Goal: Task Accomplishment & Management: Manage account settings

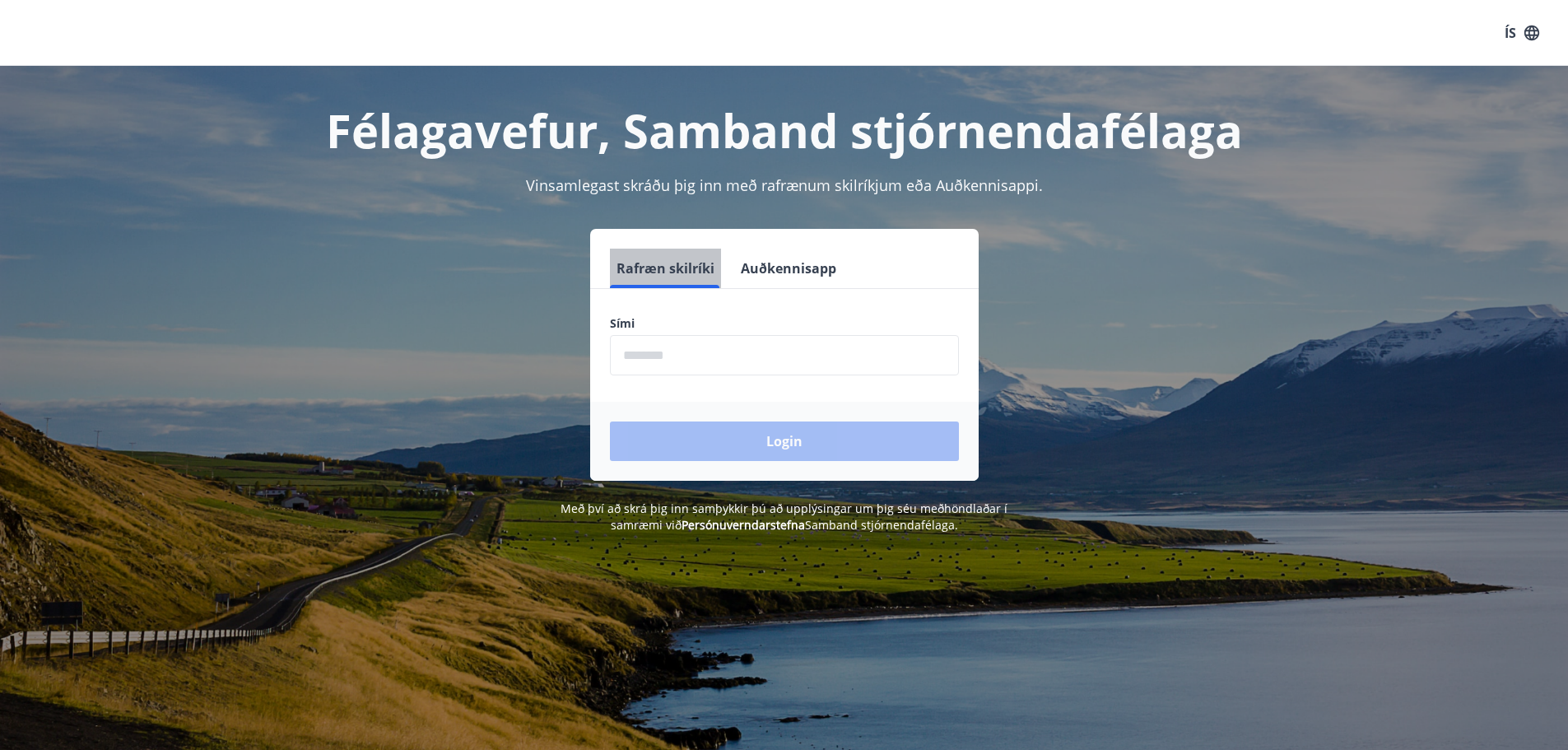
click at [666, 257] on button "Rafræn skilríki" at bounding box center [666, 268] width 111 height 40
click at [641, 361] on input "phone" at bounding box center [784, 355] width 349 height 40
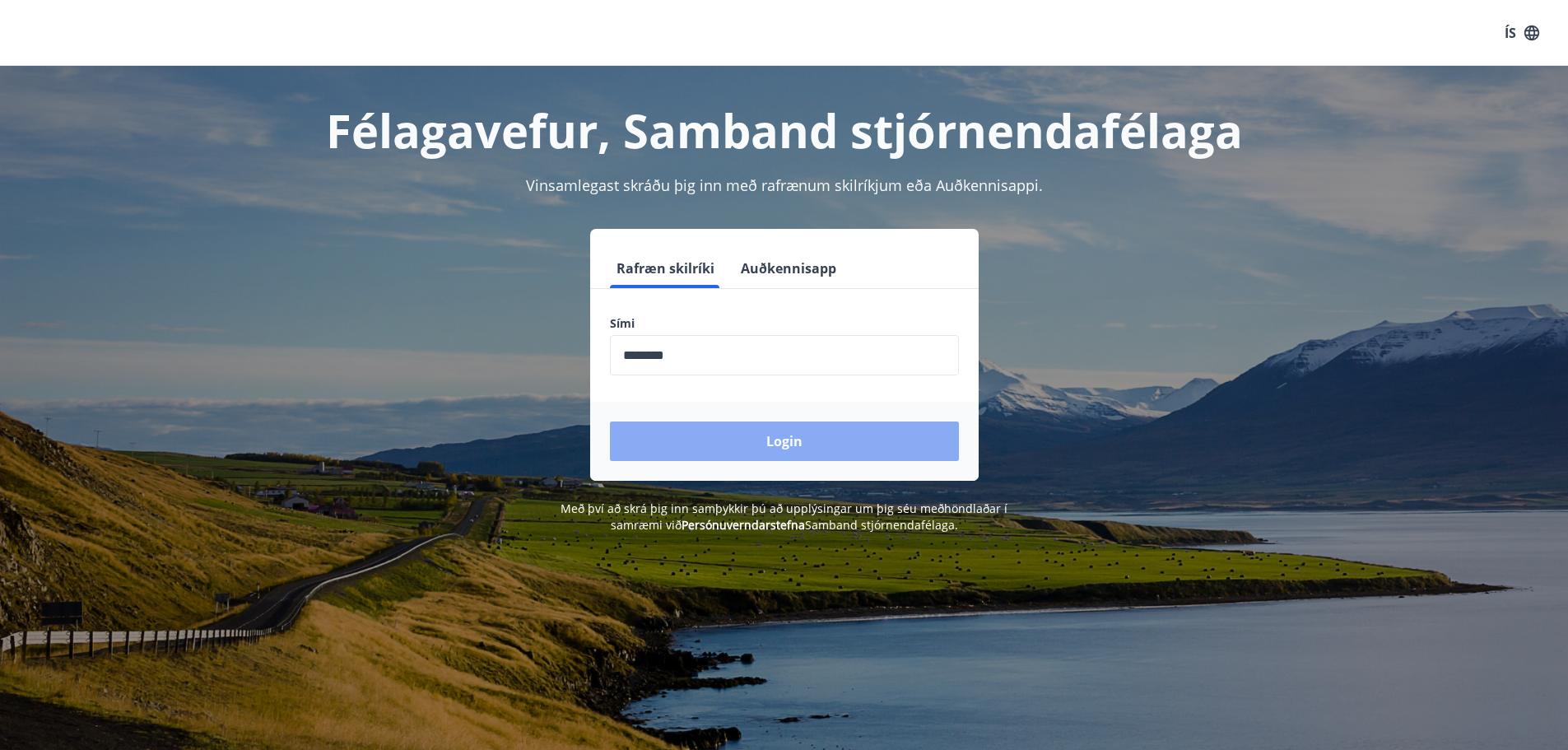
click at [696, 449] on button "Login" at bounding box center [784, 441] width 349 height 40
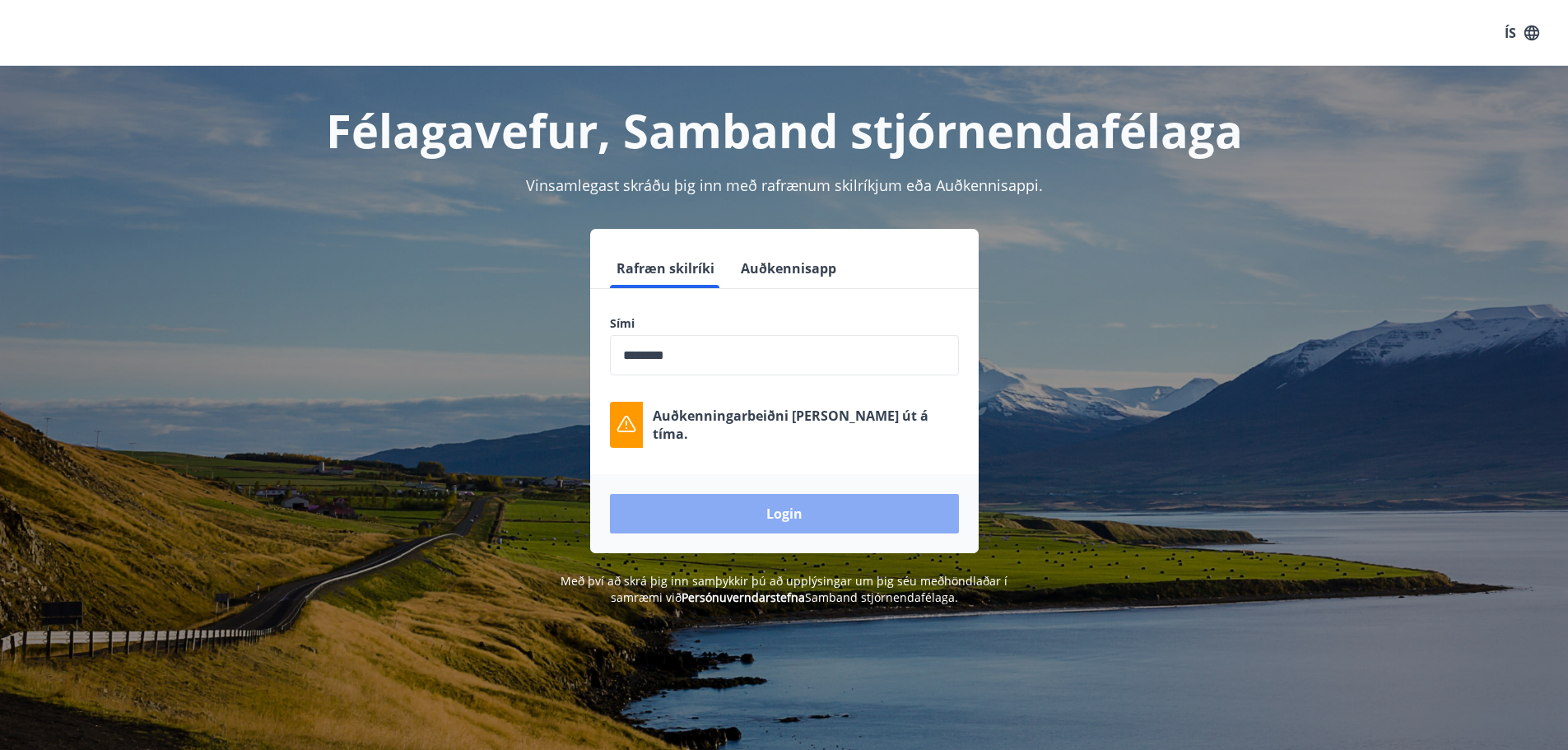
click at [710, 524] on button "Login" at bounding box center [784, 513] width 349 height 40
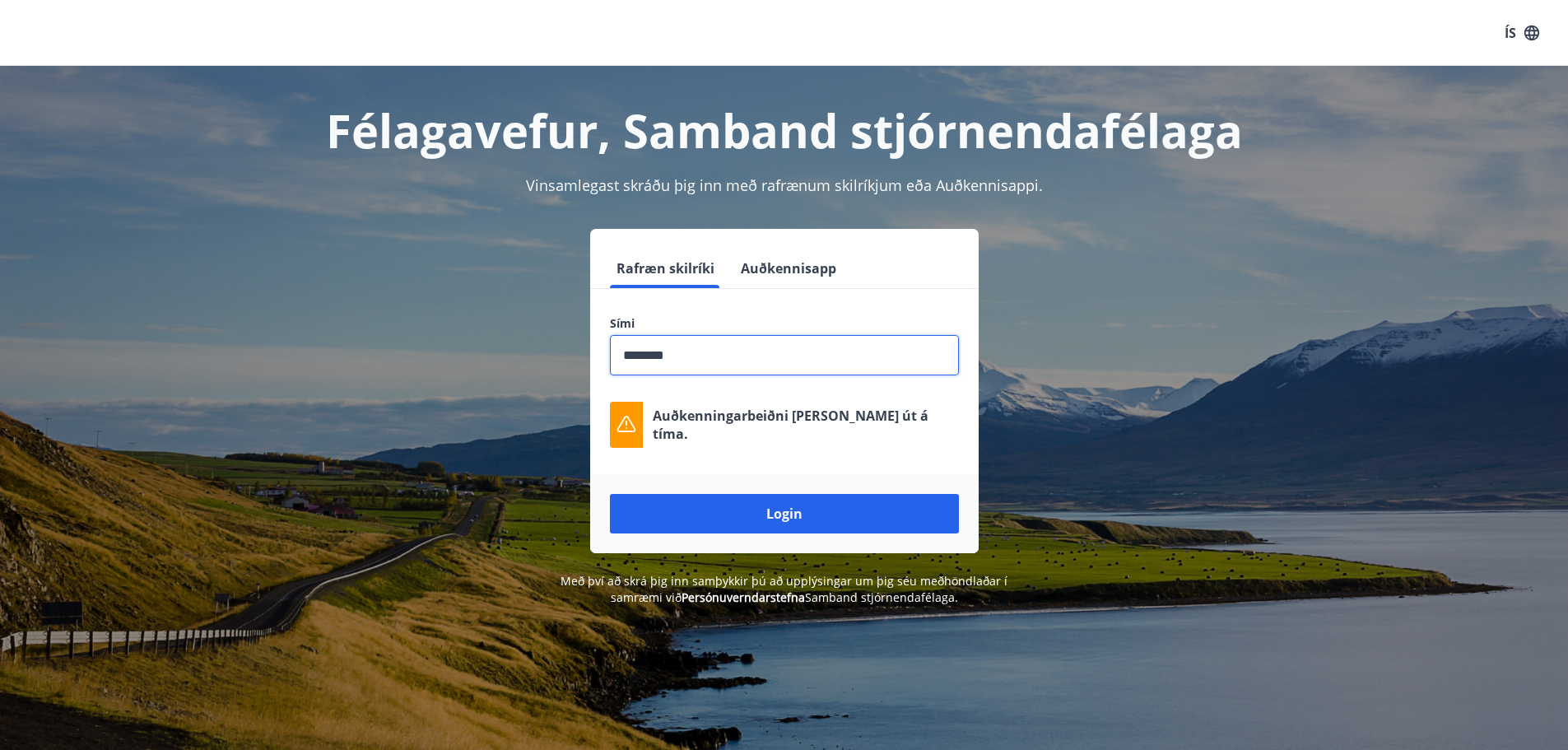
click at [688, 359] on input "phone" at bounding box center [784, 355] width 349 height 40
drag, startPoint x: 688, startPoint y: 359, endPoint x: 526, endPoint y: 357, distance: 162.0
click at [526, 357] on div "Rafræn skilríki Auðkennisapp Sími ​ Auðkenningarbeiðni rann út á tíma. Login" at bounding box center [784, 391] width 1145 height 324
click at [610, 494] on button "Login" at bounding box center [784, 513] width 349 height 40
click at [653, 358] on input "phone" at bounding box center [784, 355] width 349 height 40
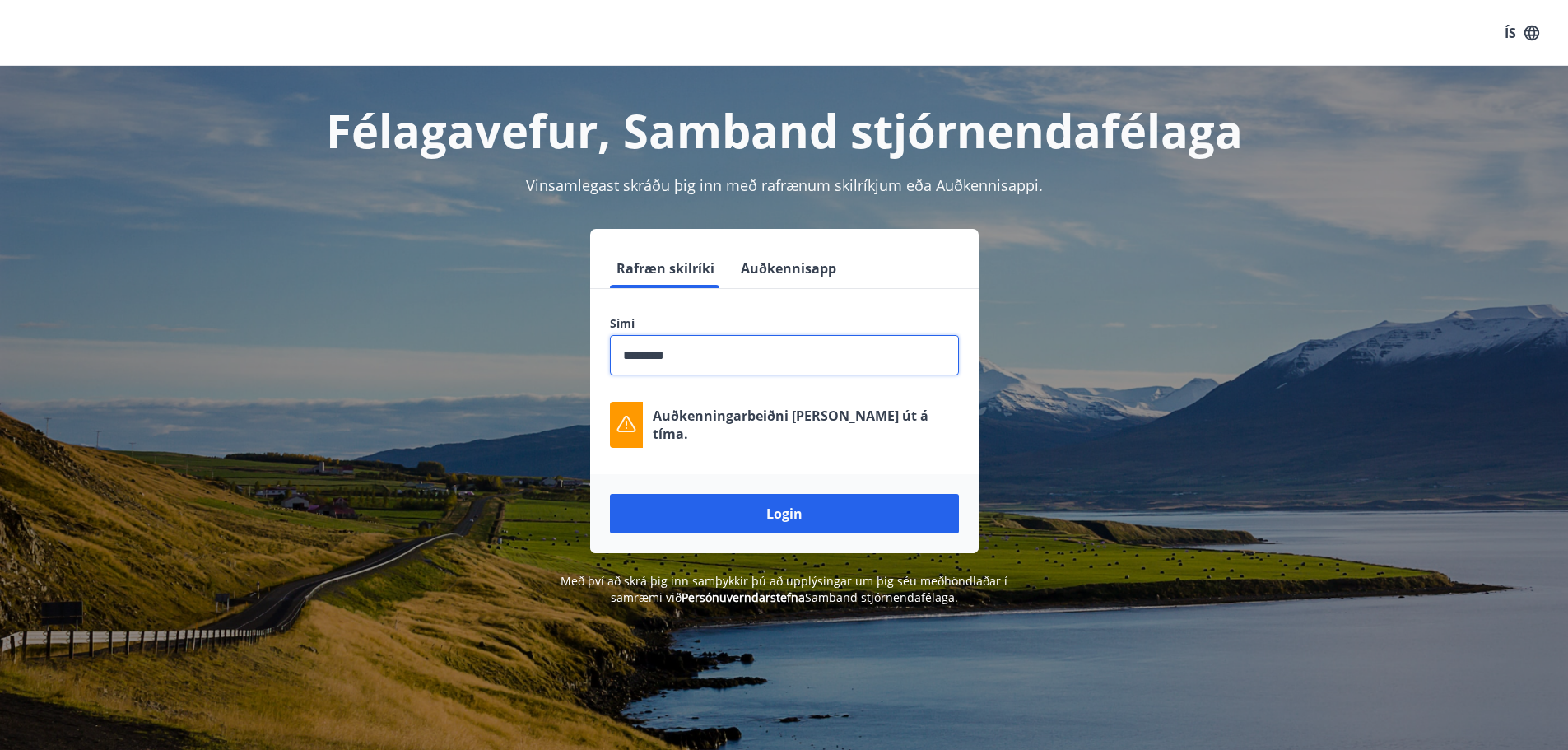
click at [649, 357] on input "phone" at bounding box center [784, 355] width 349 height 40
drag, startPoint x: 689, startPoint y: 356, endPoint x: 454, endPoint y: 356, distance: 235.0
click at [454, 356] on div "Rafræn skilríki Auðkennisapp Sími ​ Auðkenningarbeiðni rann út á tíma. Login" at bounding box center [784, 391] width 1145 height 324
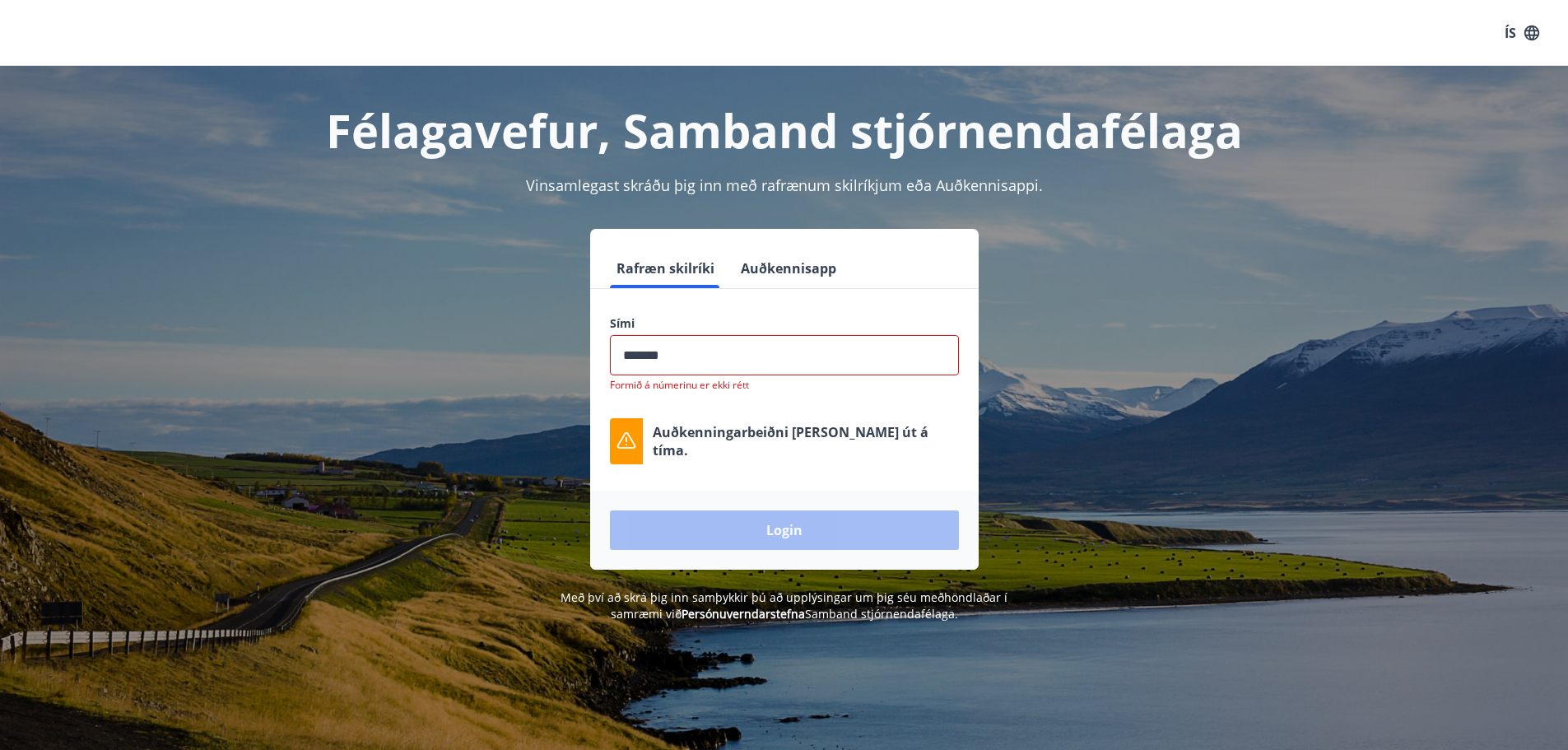
type input "********"
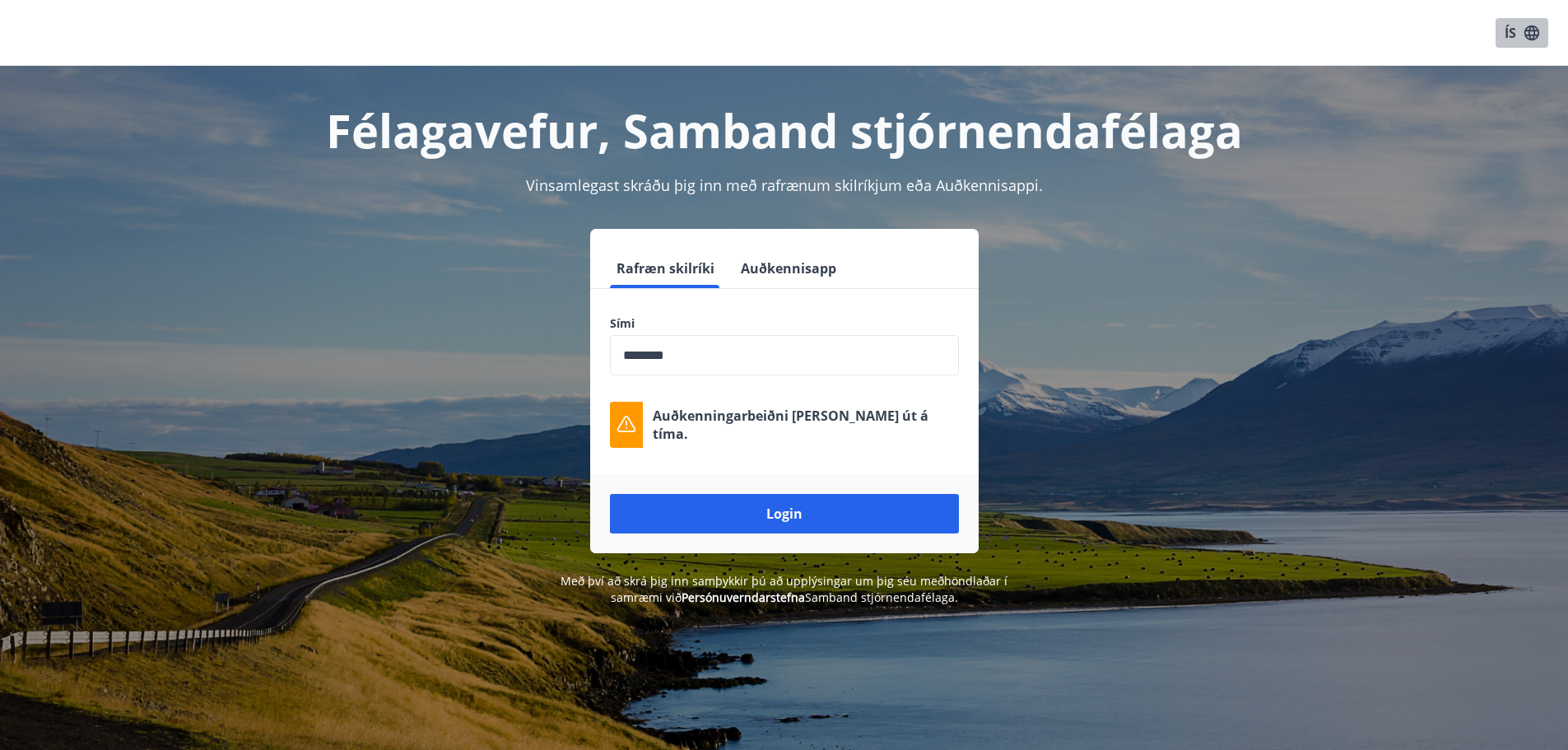
click at [1524, 28] on icon "button" at bounding box center [1532, 33] width 18 height 18
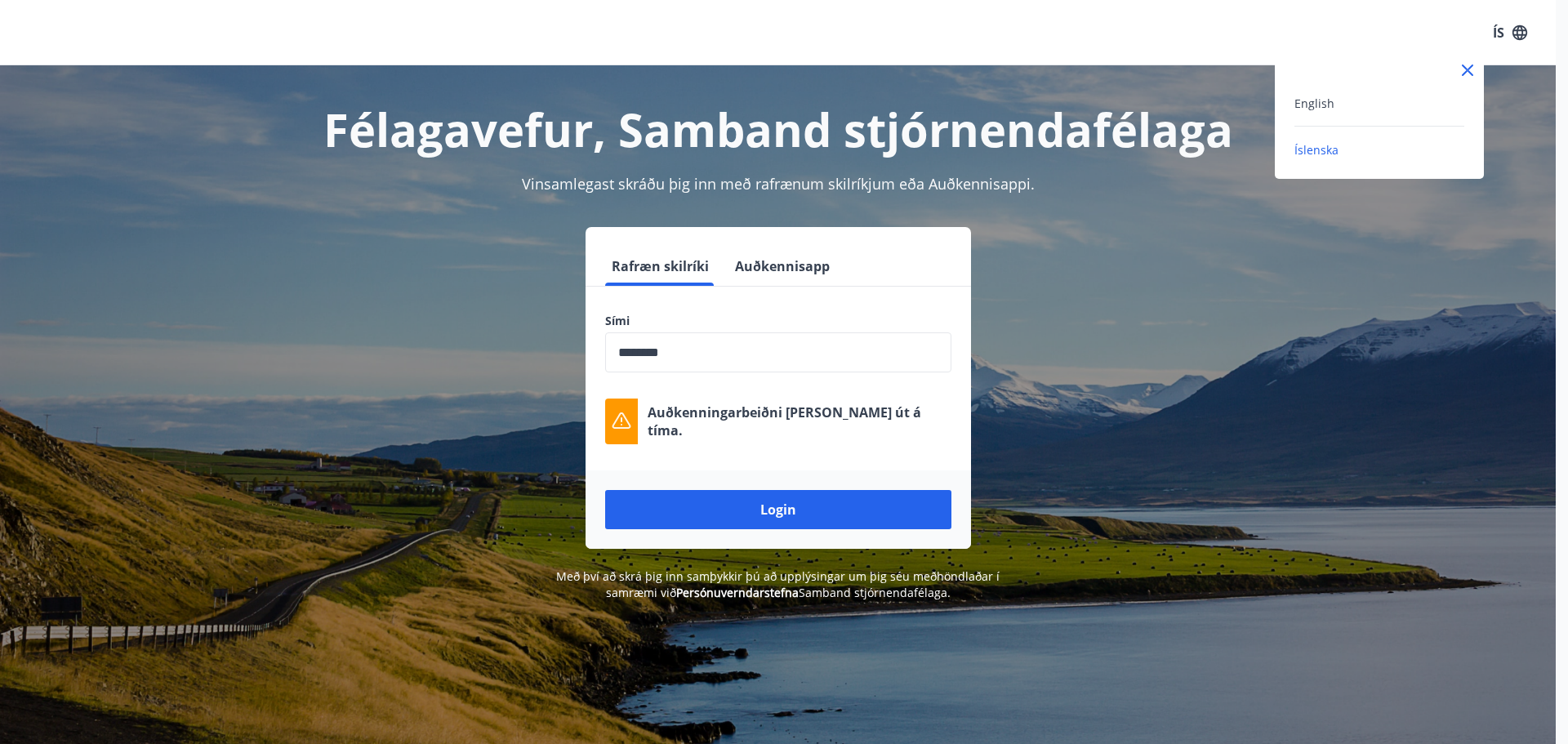
click at [1512, 28] on div at bounding box center [784, 372] width 1568 height 744
